Goal: Navigation & Orientation: Find specific page/section

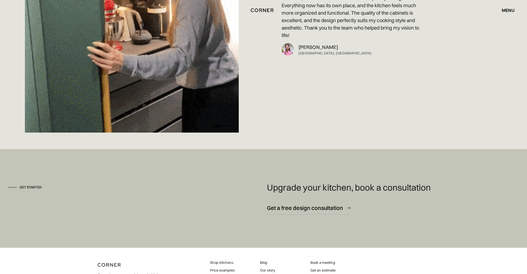
scroll to position [4341, 0]
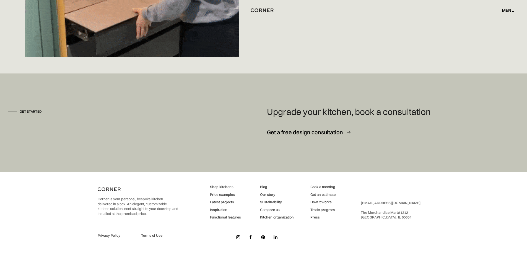
click at [219, 209] on link "Inspiration" at bounding box center [225, 210] width 31 height 5
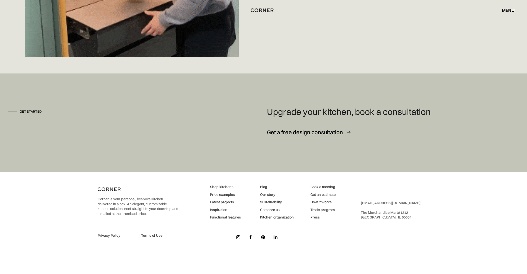
scroll to position [4338, 0]
